Goal: Task Accomplishment & Management: Manage account settings

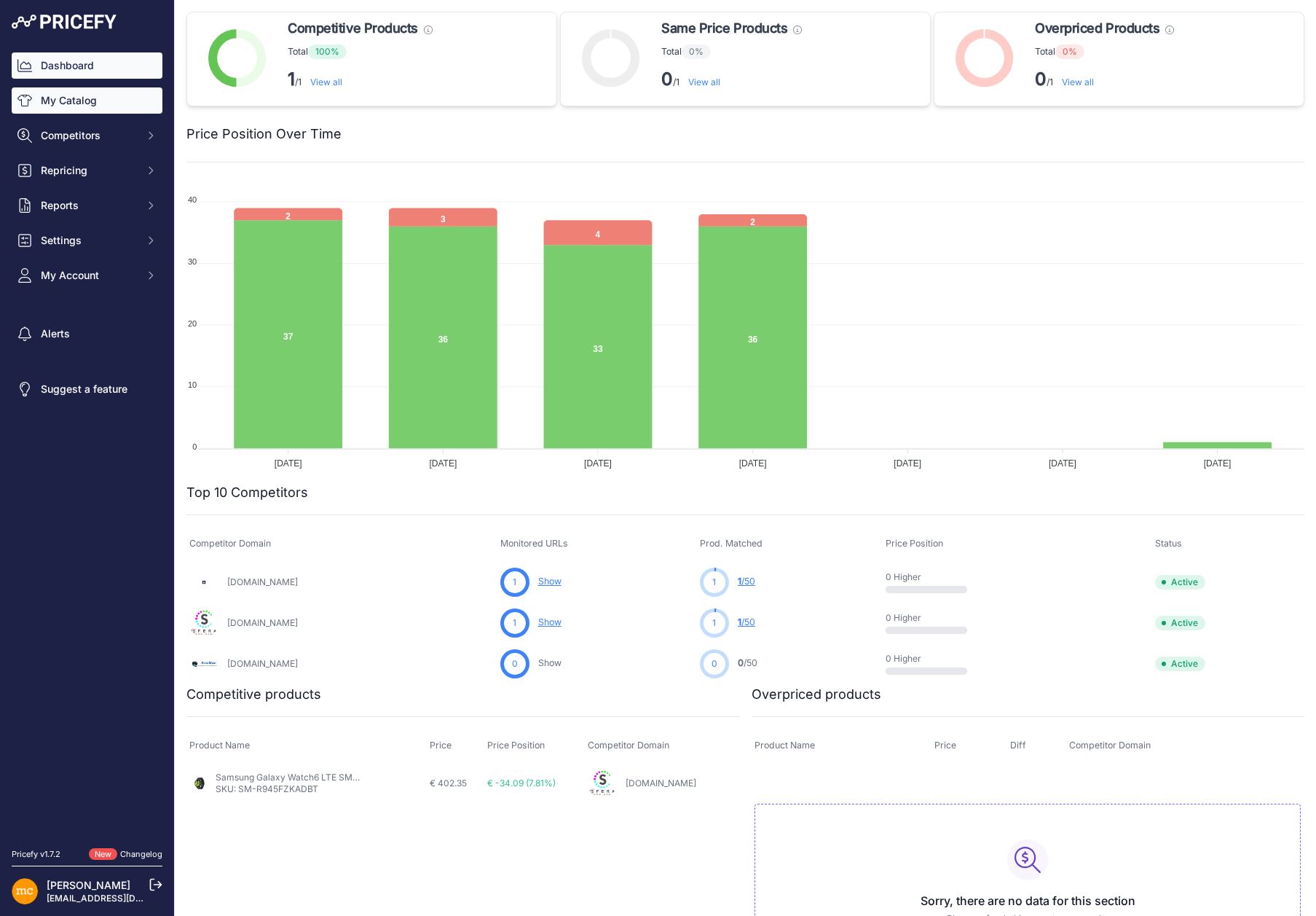
click at [63, 101] on link "My Catalog" at bounding box center [87, 100] width 151 height 26
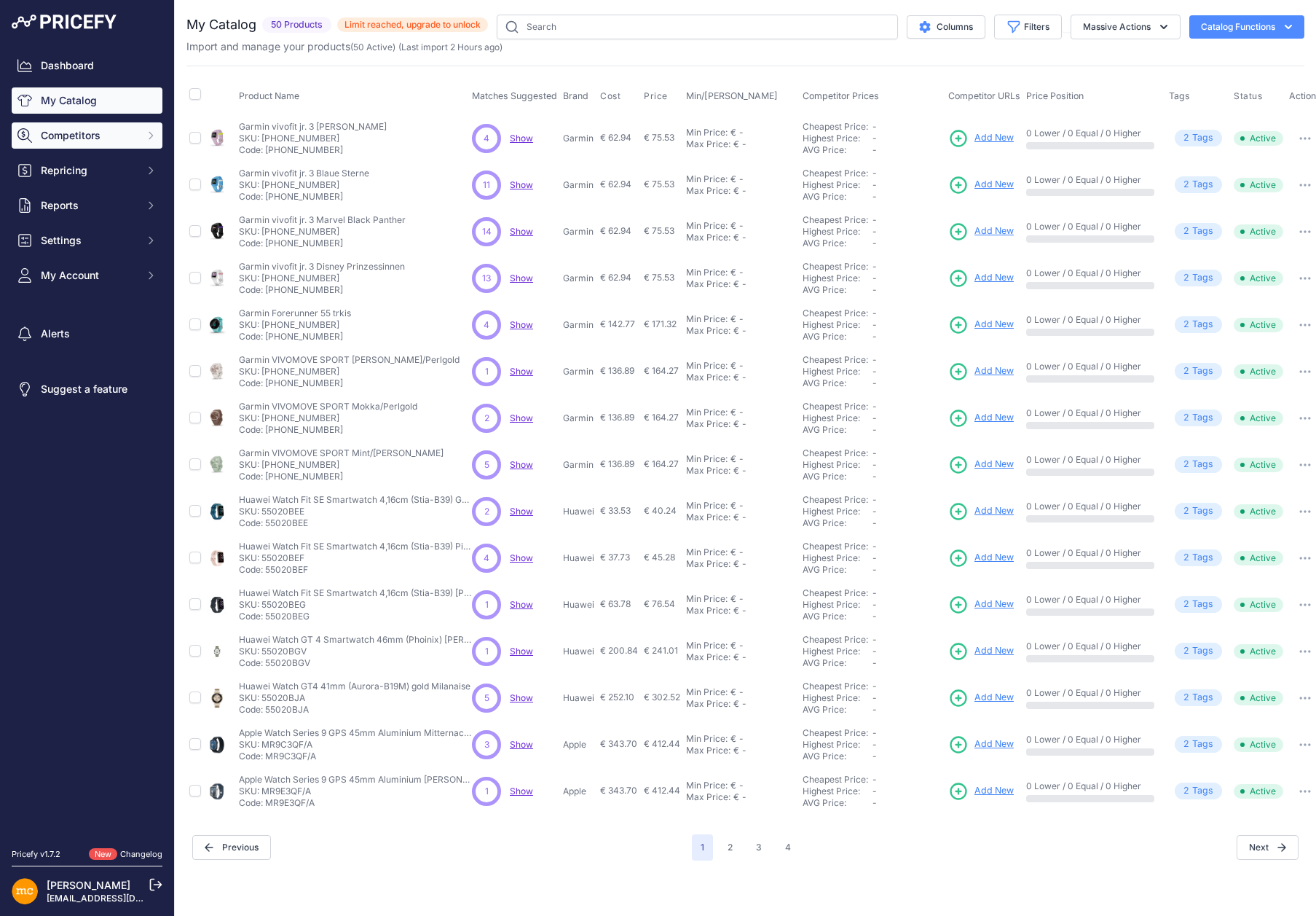
click at [61, 136] on span "Competitors" at bounding box center [89, 135] width 96 height 14
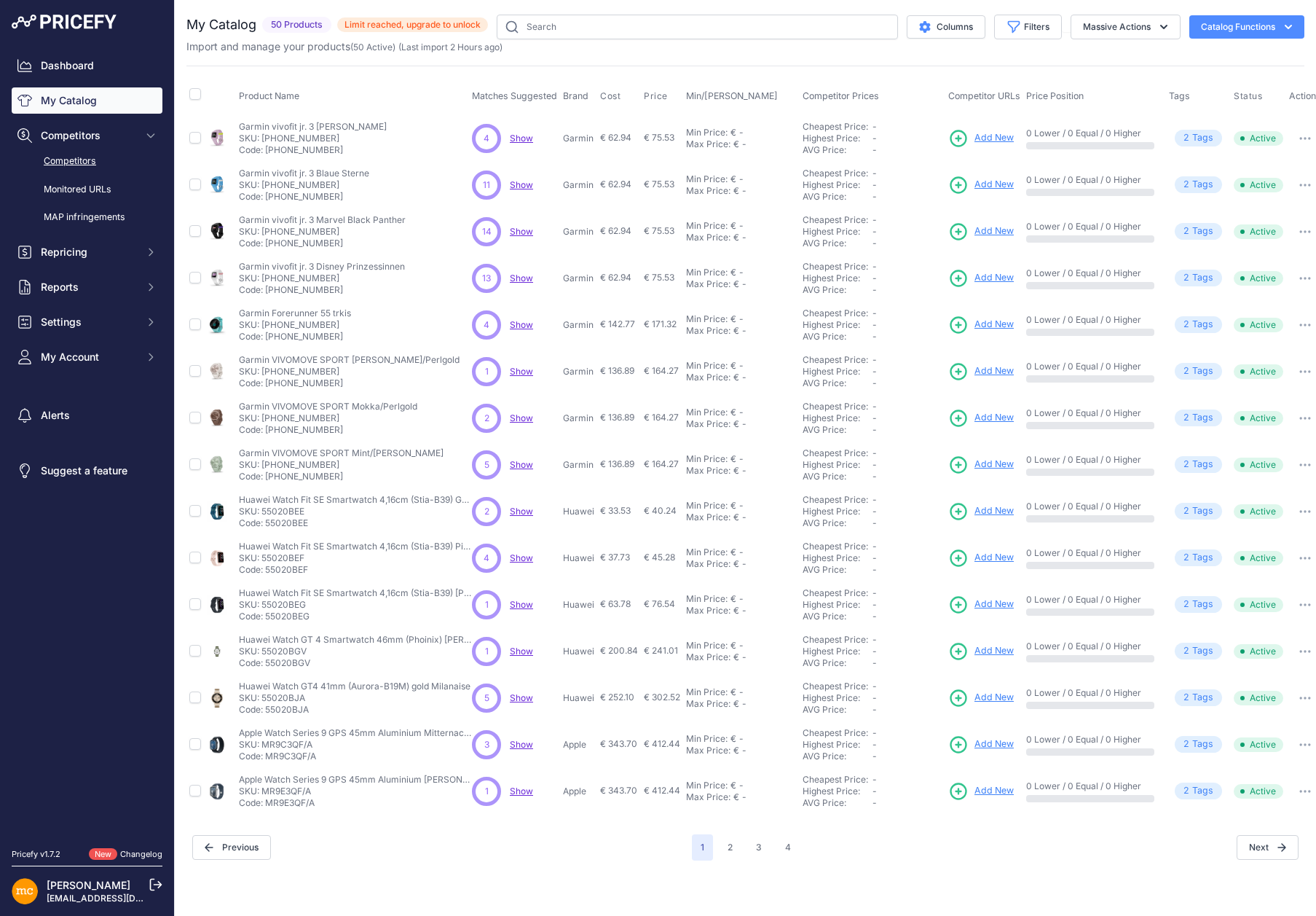
click at [60, 154] on link "Competitors" at bounding box center [87, 161] width 151 height 26
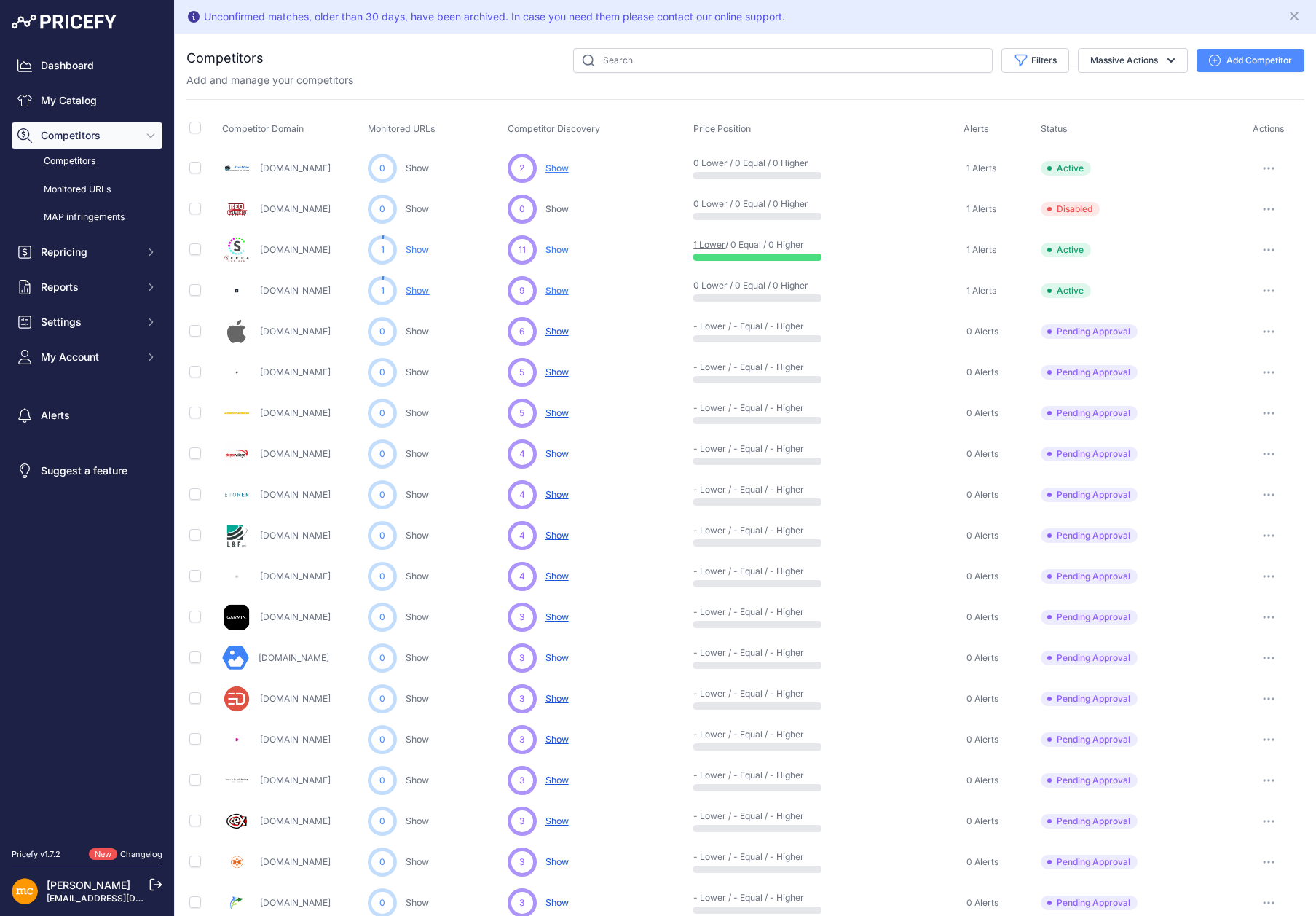
click at [556, 288] on span "Show" at bounding box center [557, 289] width 23 height 11
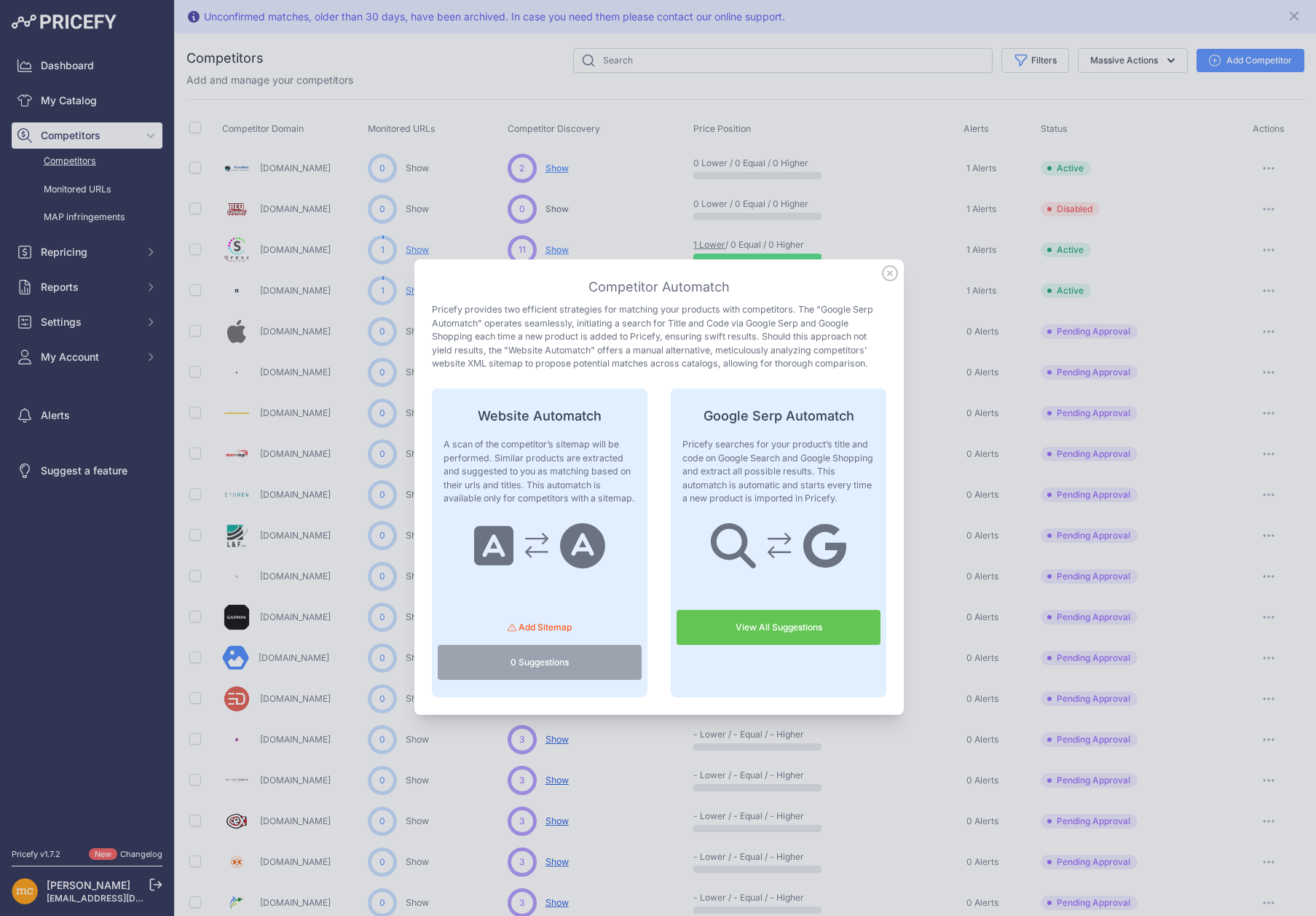
click at [727, 625] on link "View All Suggestions" at bounding box center [779, 627] width 204 height 35
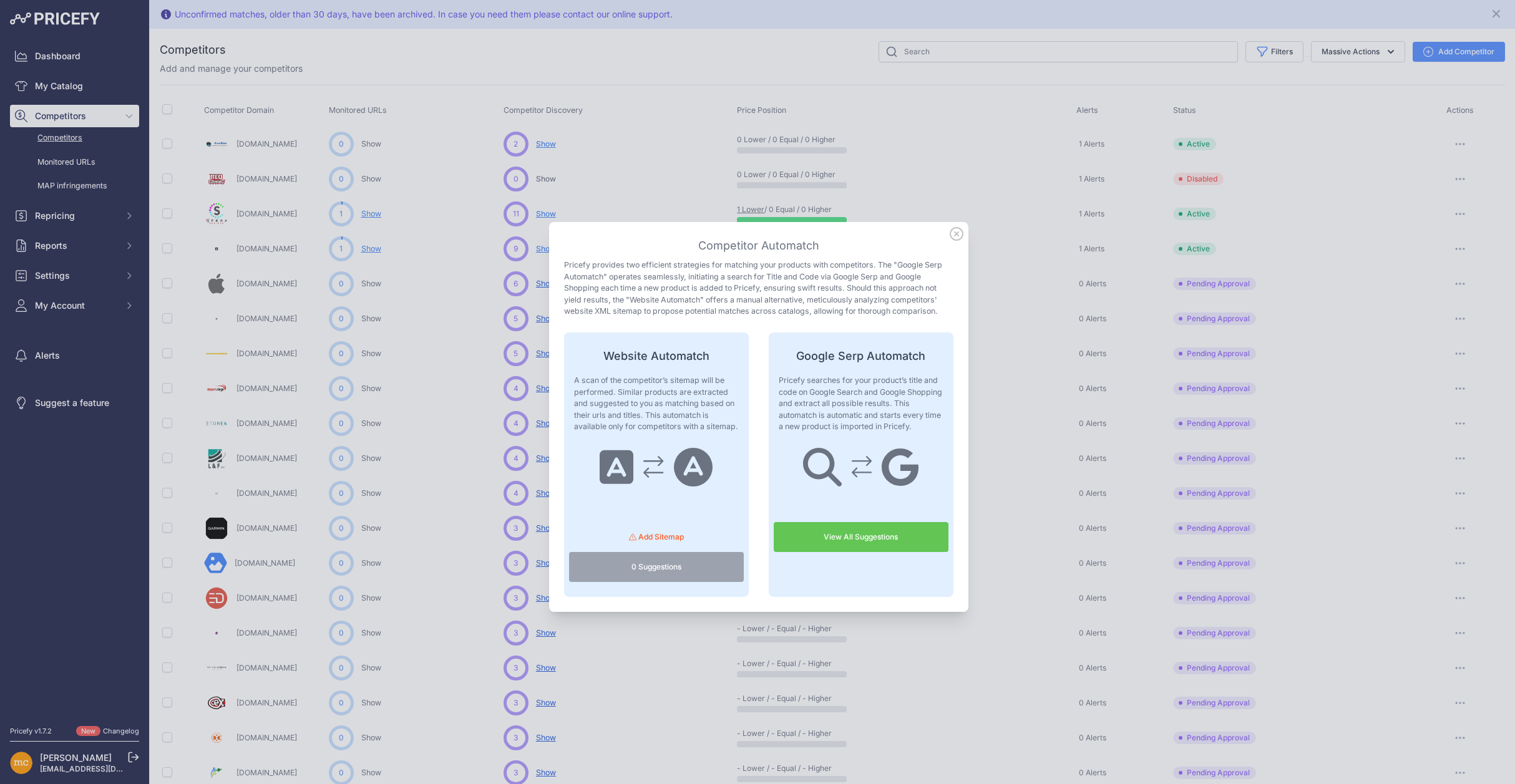
click at [951, 231] on icon at bounding box center [956, 234] width 14 height 14
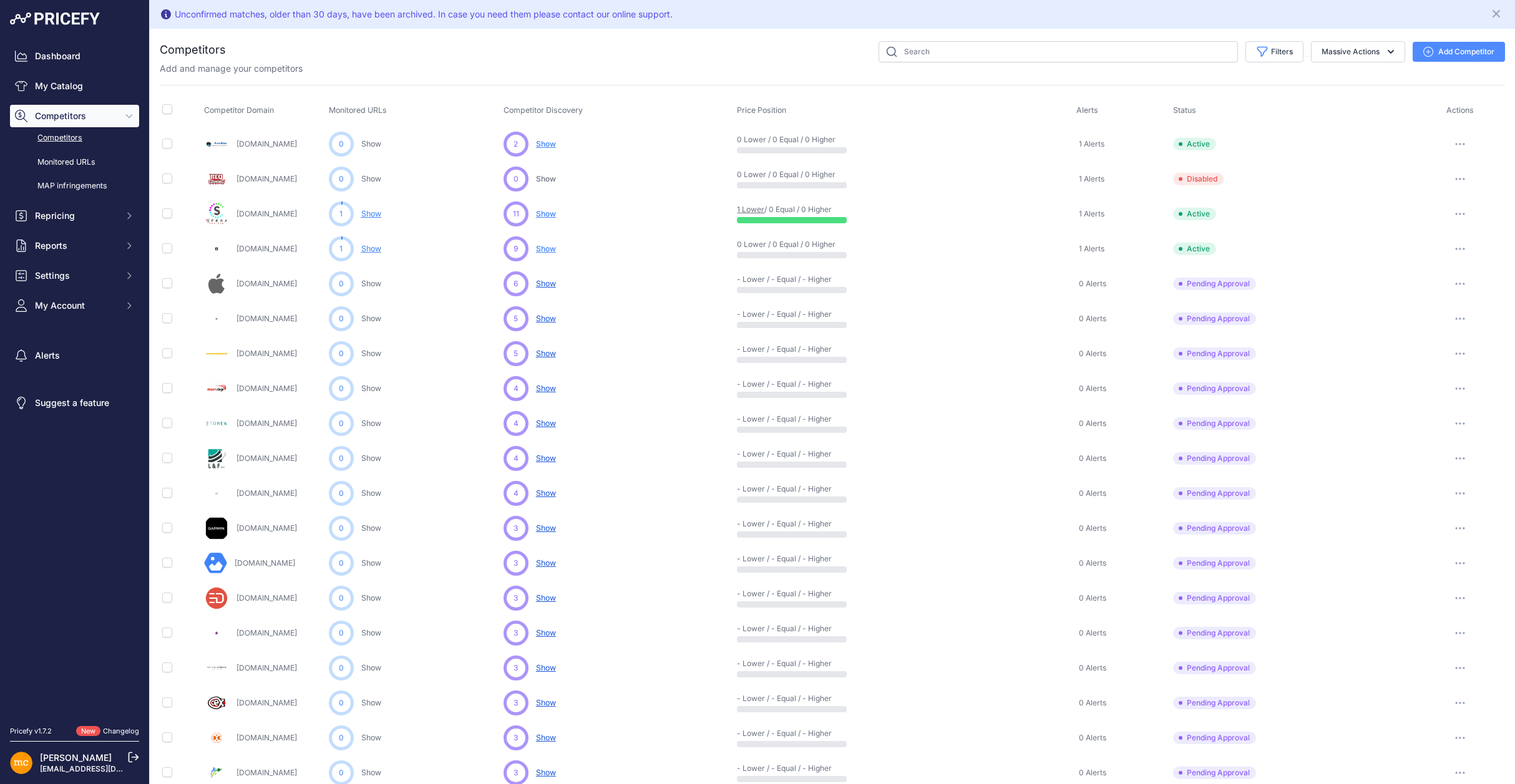
click at [541, 141] on span "Show" at bounding box center [546, 143] width 20 height 9
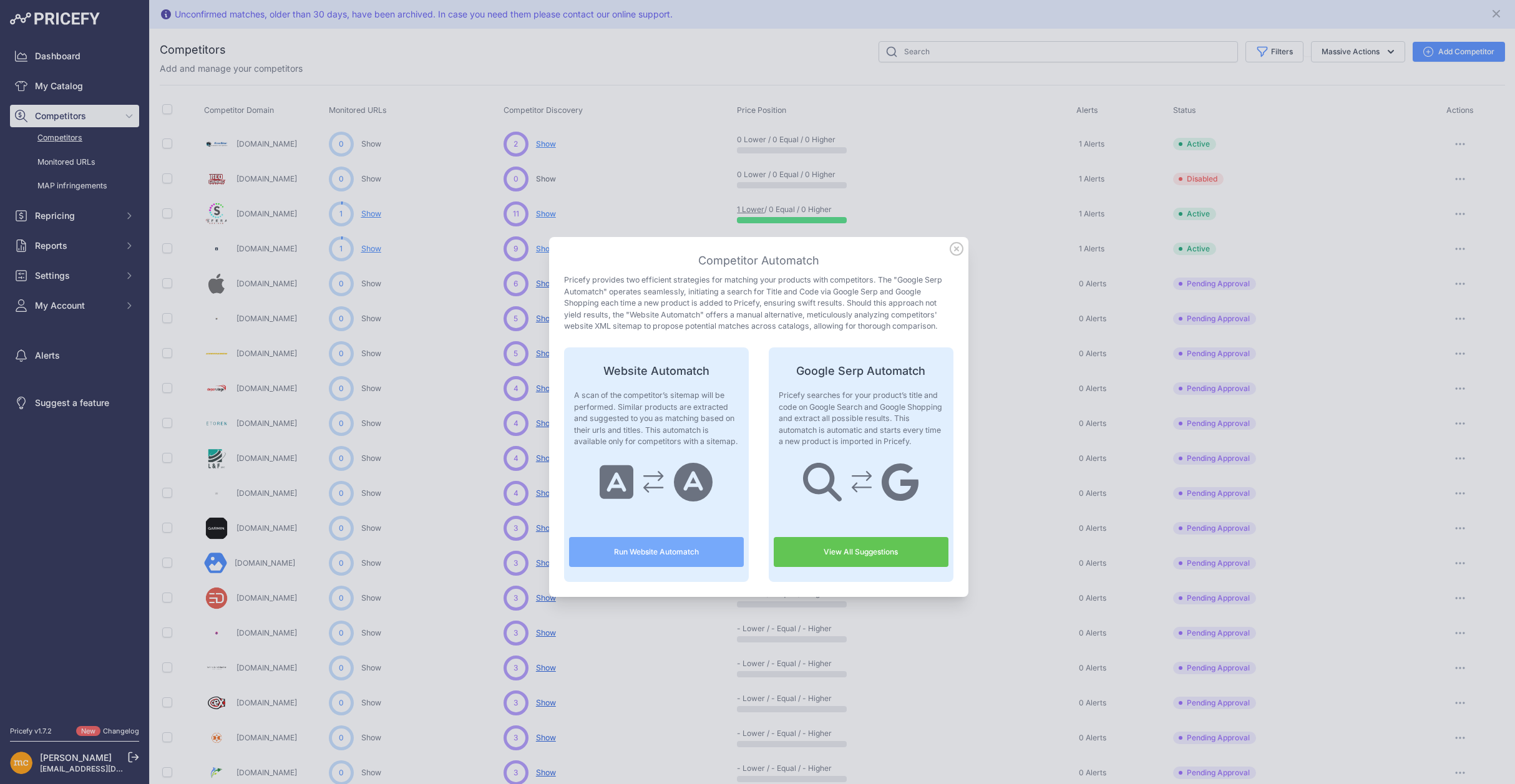
click at [864, 553] on link "View All Suggestions" at bounding box center [861, 552] width 175 height 30
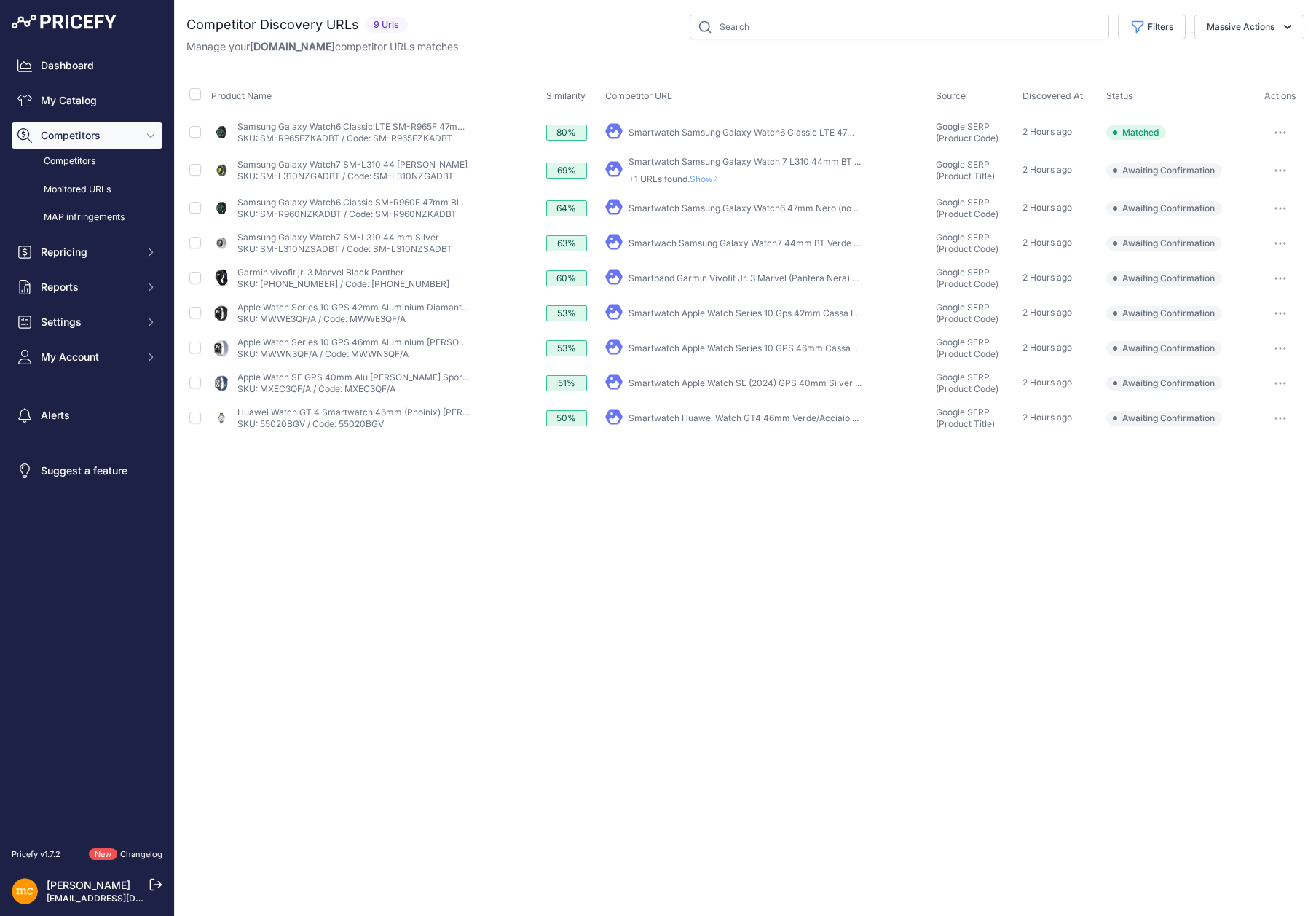
click at [1278, 170] on icon "button" at bounding box center [1281, 170] width 11 height 3
click at [1249, 201] on button "Confirm match" at bounding box center [1242, 201] width 119 height 23
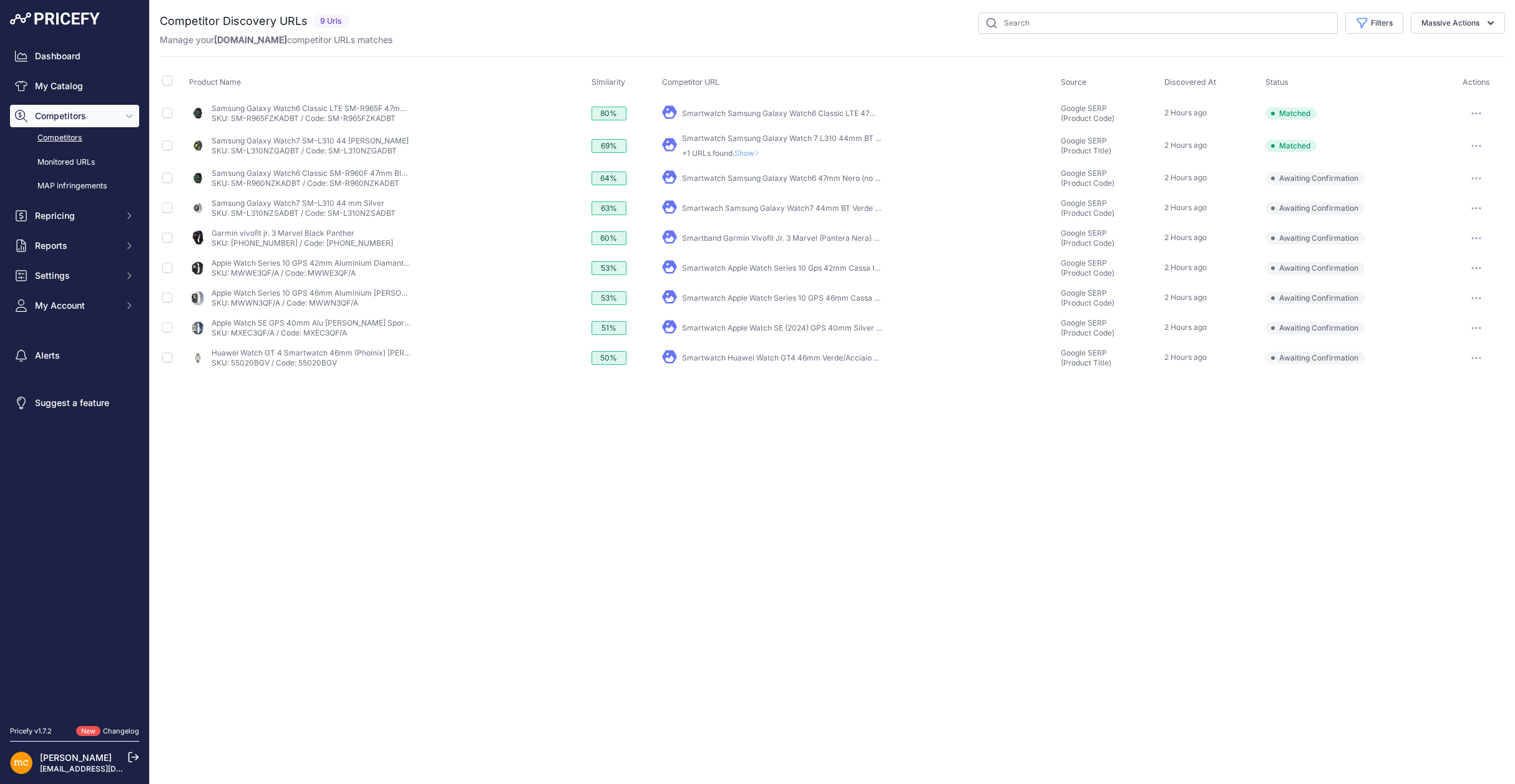
click at [1126, 175] on button "button" at bounding box center [1476, 177] width 25 height 17
click at [1126, 210] on button "Confirm match" at bounding box center [1451, 204] width 102 height 20
click at [1126, 207] on icon "button" at bounding box center [1476, 208] width 10 height 2
click at [1126, 233] on button "Confirm match" at bounding box center [1451, 235] width 102 height 20
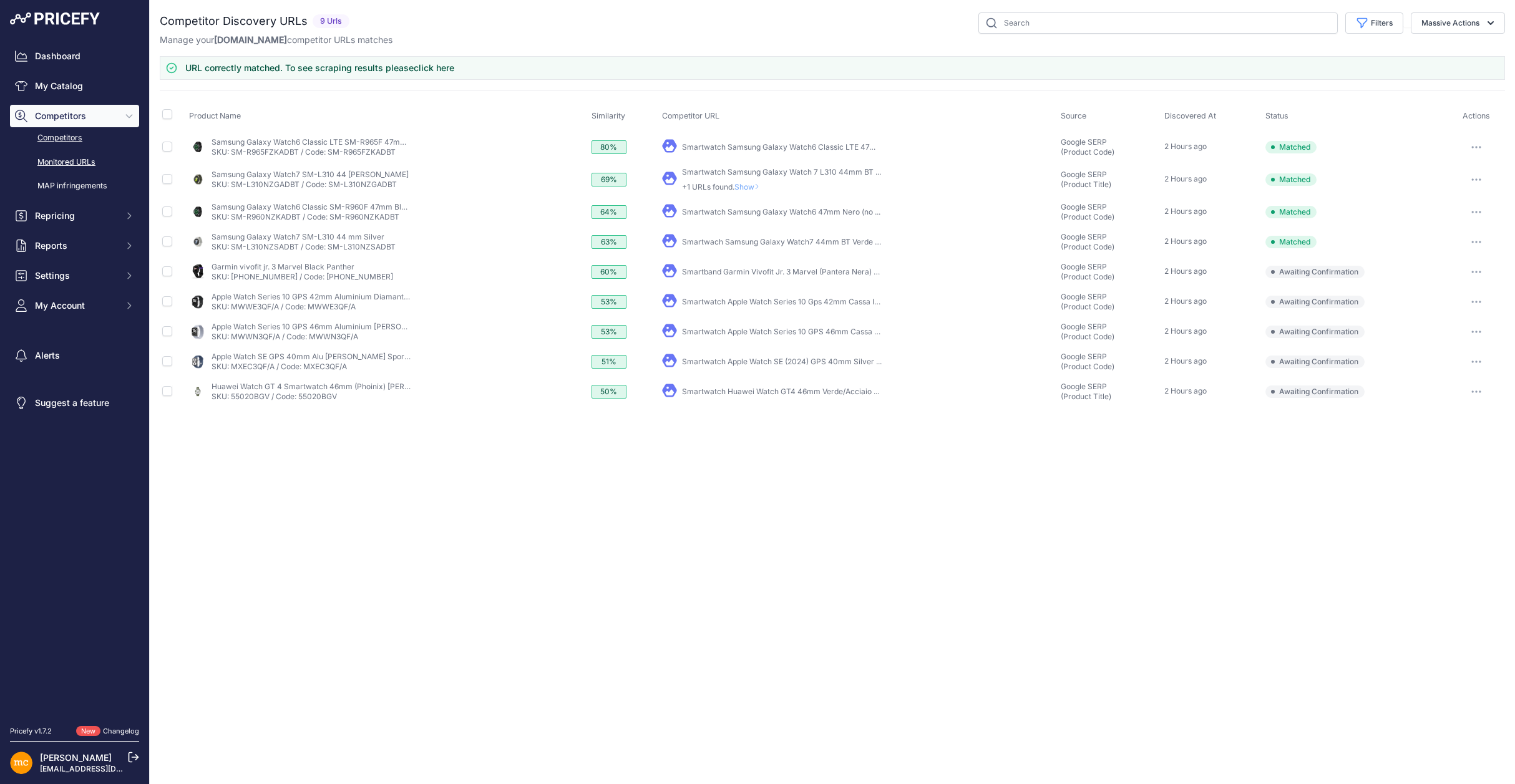
click at [59, 158] on link "Monitored URLs" at bounding box center [74, 162] width 129 height 22
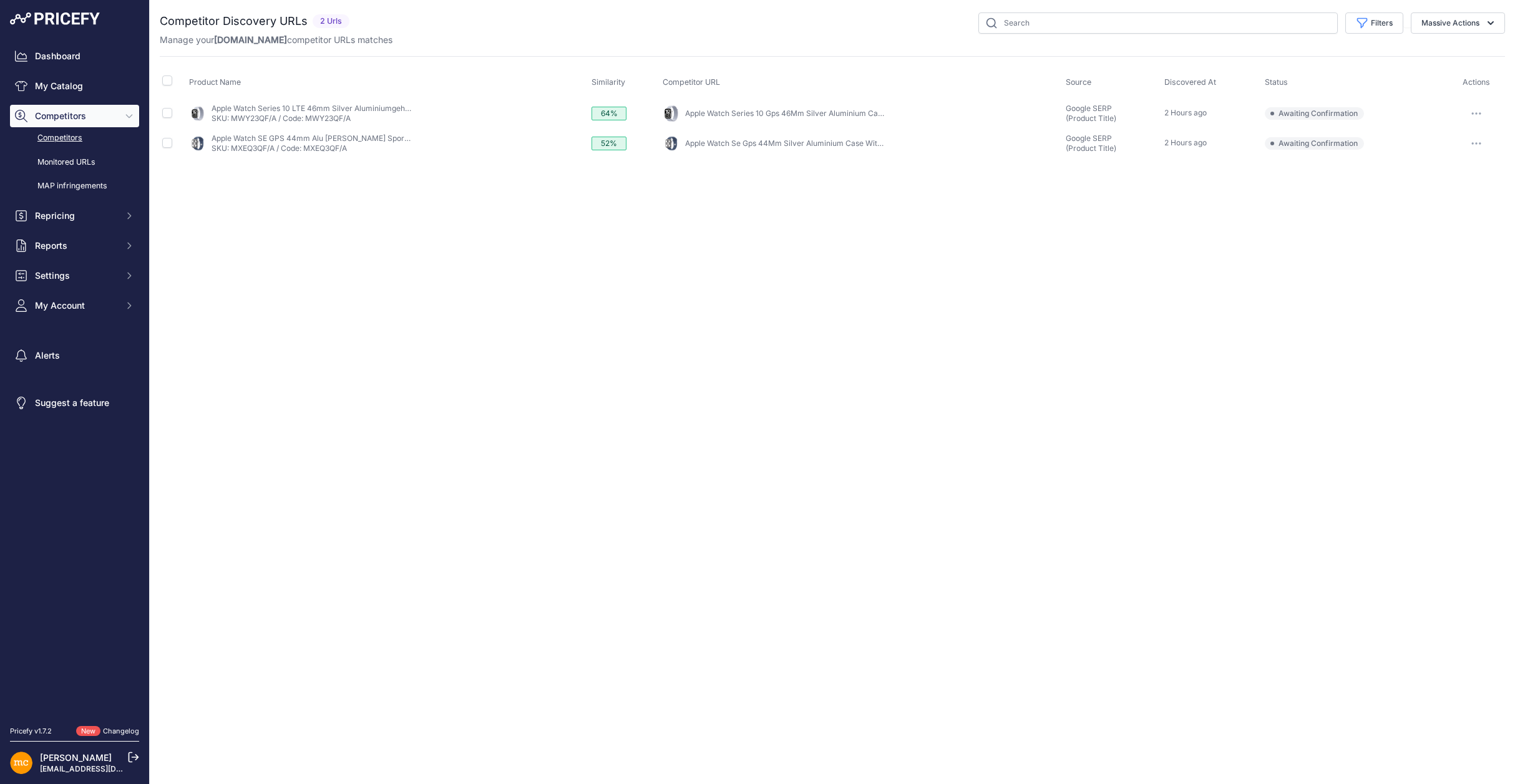
click at [1477, 112] on icon "button" at bounding box center [1476, 113] width 10 height 2
click at [1455, 142] on button "Confirm match" at bounding box center [1451, 140] width 102 height 20
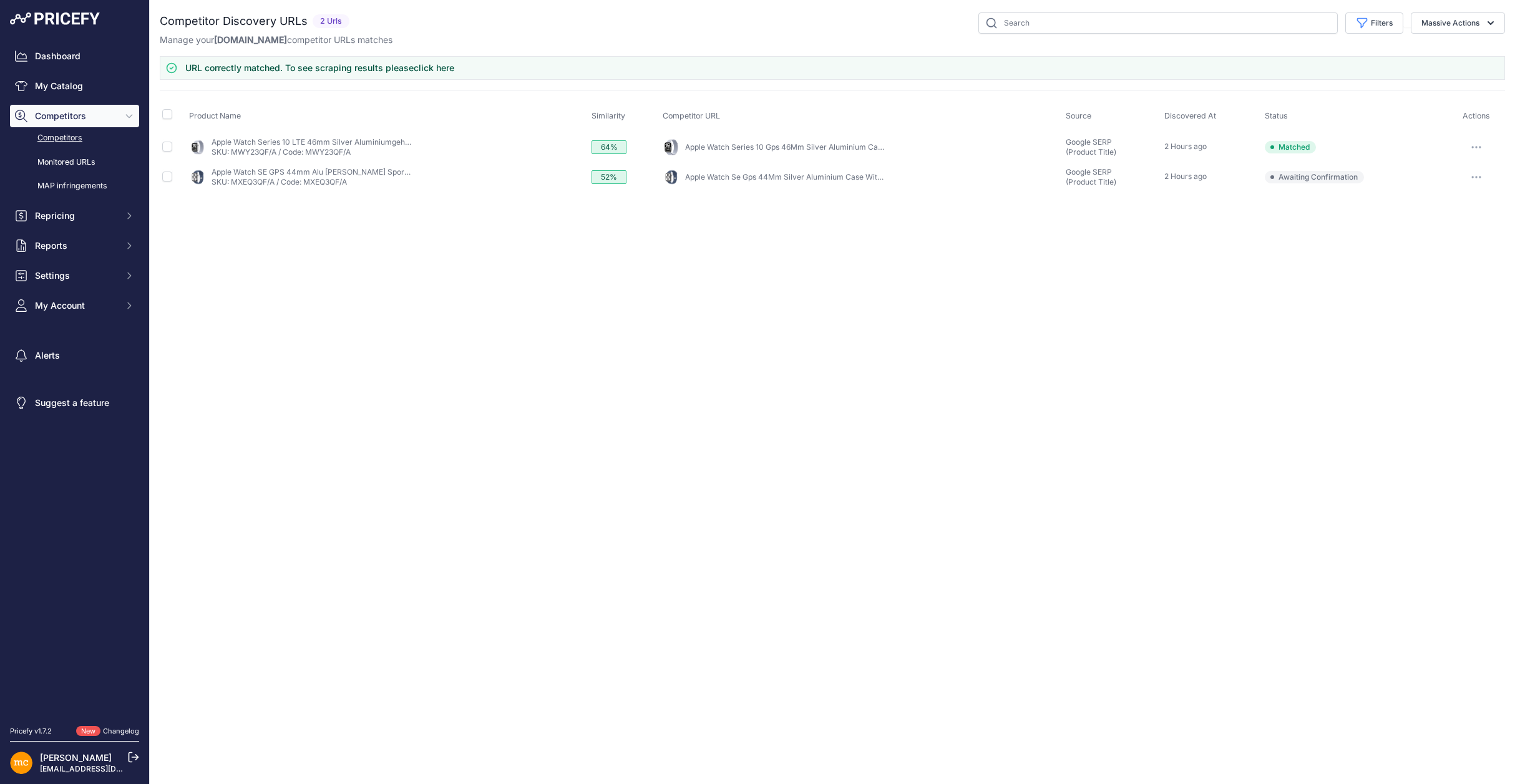
click at [1477, 177] on icon "button" at bounding box center [1476, 177] width 10 height 2
click at [1441, 208] on button "Confirm match" at bounding box center [1451, 203] width 102 height 20
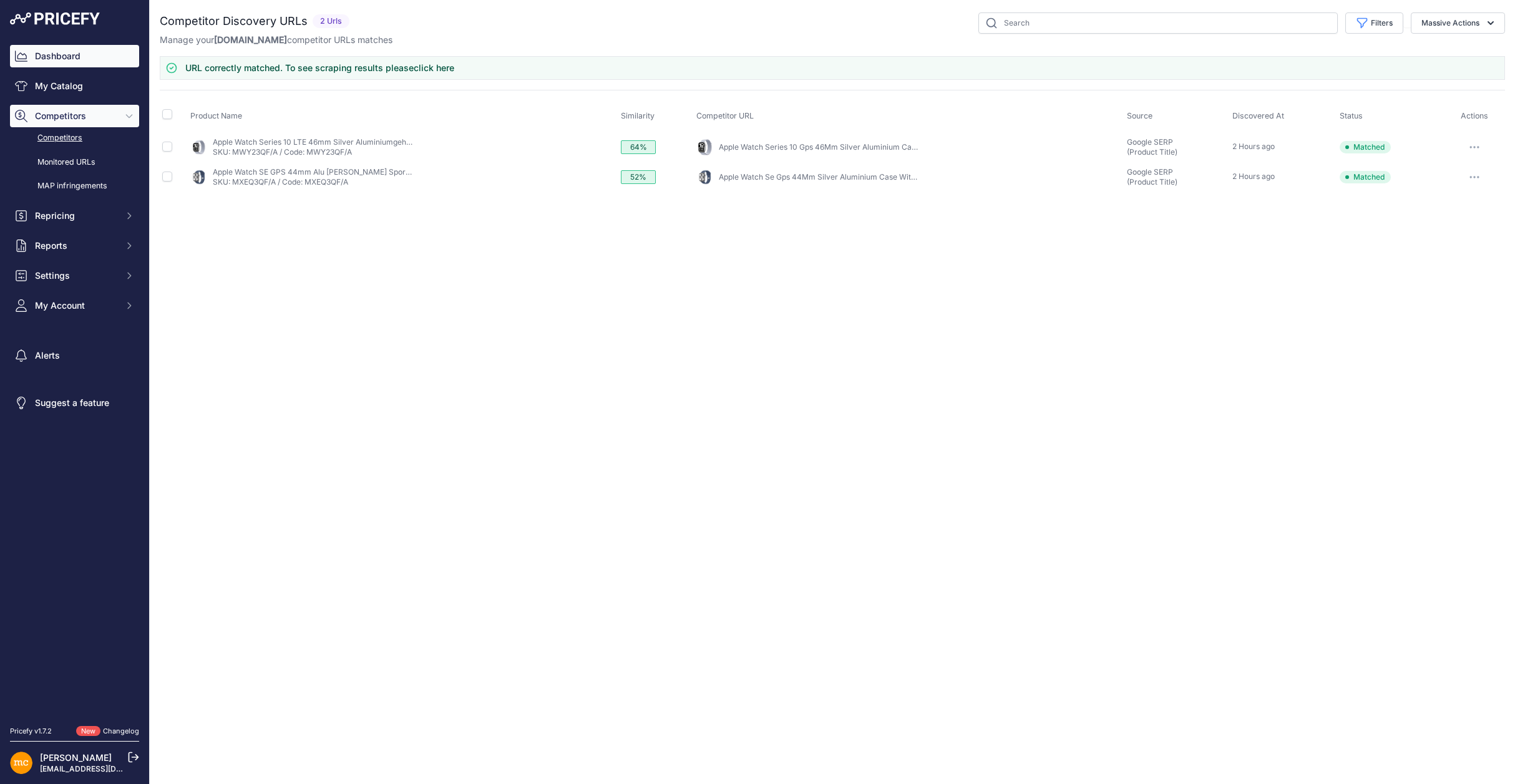
click at [78, 62] on link "Dashboard" at bounding box center [74, 56] width 129 height 22
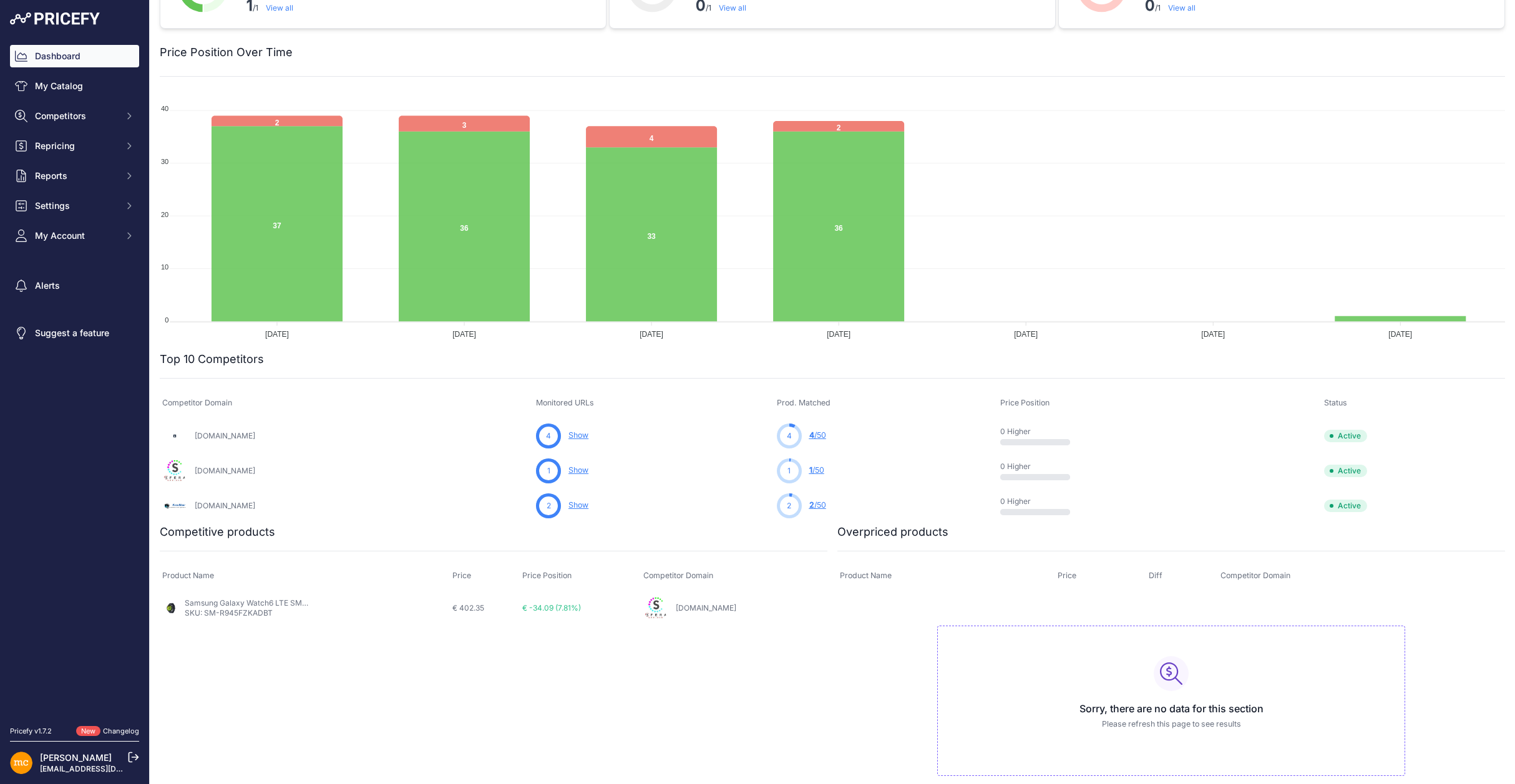
scroll to position [79, 0]
